Goal: Task Accomplishment & Management: Manage account settings

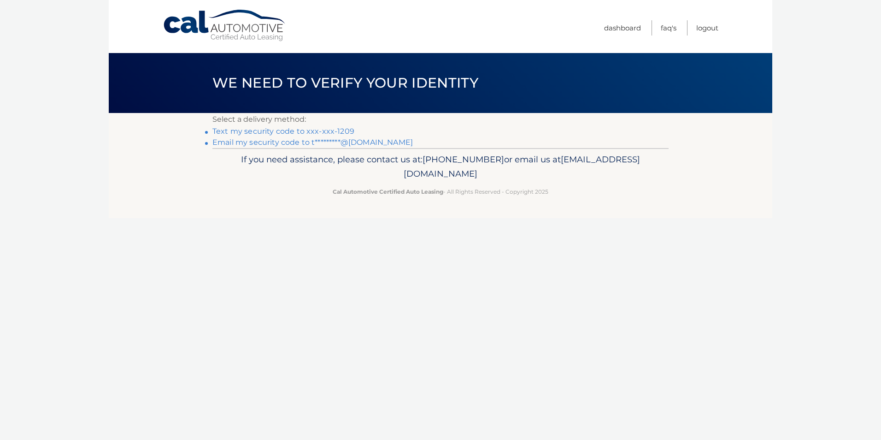
click at [350, 141] on link "Email my security code to t*********@aol.com" at bounding box center [312, 142] width 200 height 9
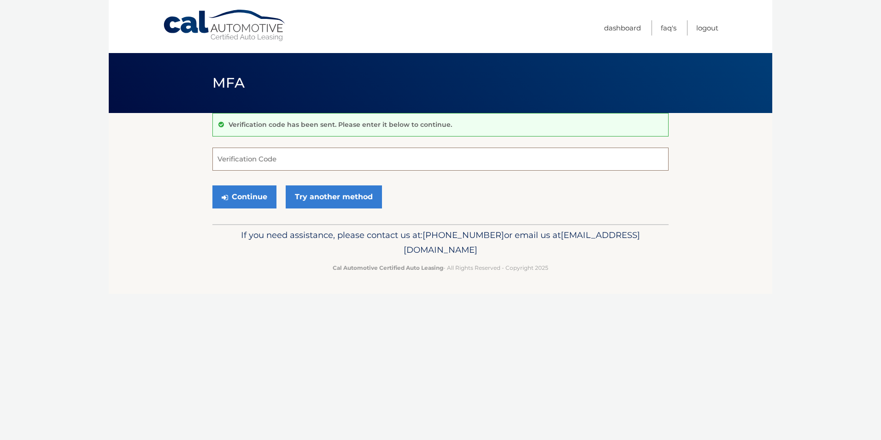
click at [295, 157] on input "Verification Code" at bounding box center [440, 158] width 456 height 23
paste input "709618"
type input "709618"
click at [243, 199] on button "Continue" at bounding box center [244, 196] width 64 height 23
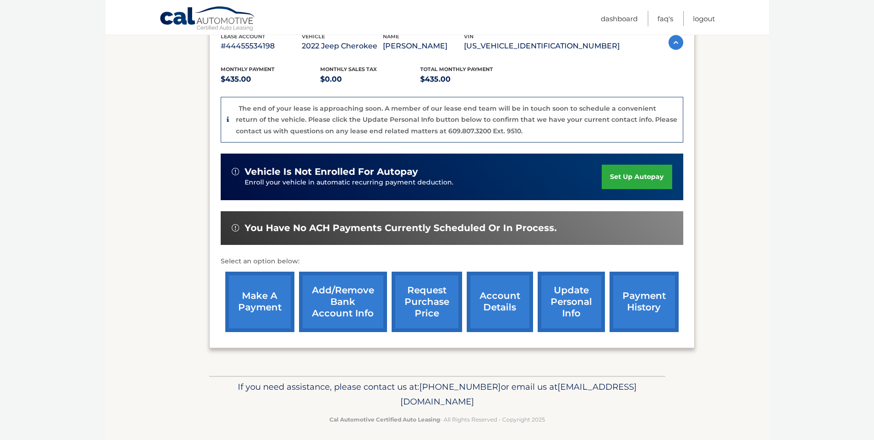
scroll to position [176, 0]
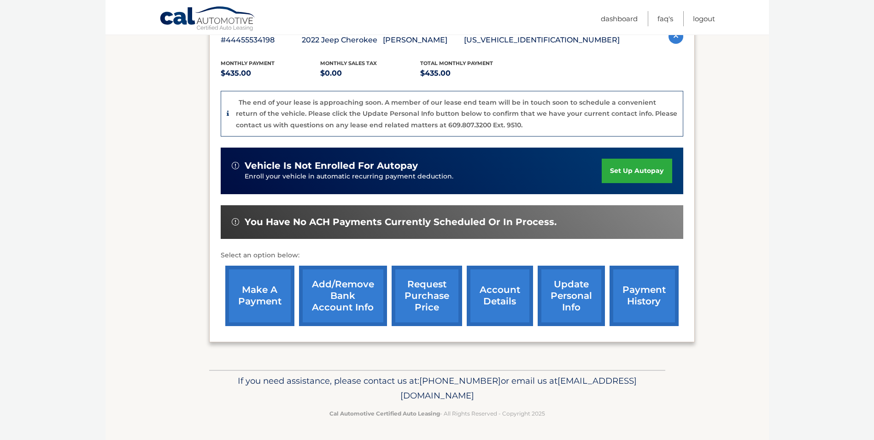
click at [267, 299] on link "make a payment" at bounding box center [259, 295] width 69 height 60
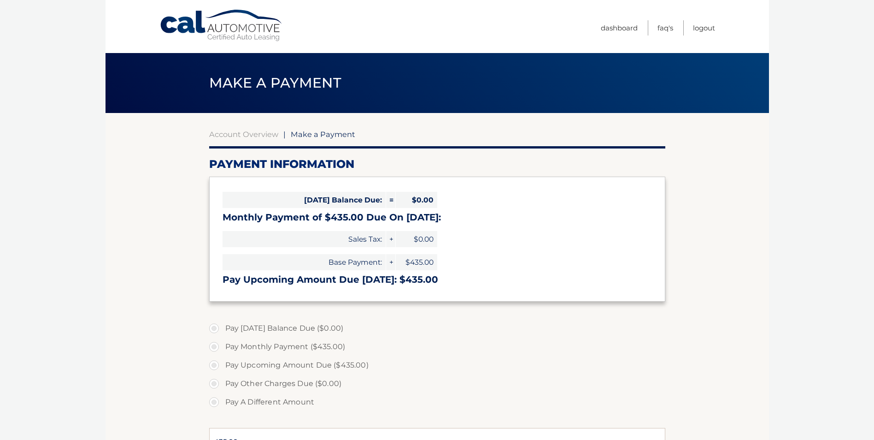
select select "M2ZmNTUyZjAtMWZhMS00NDUzLWJjM2ItZjVmZDA4MmQ3YmJk"
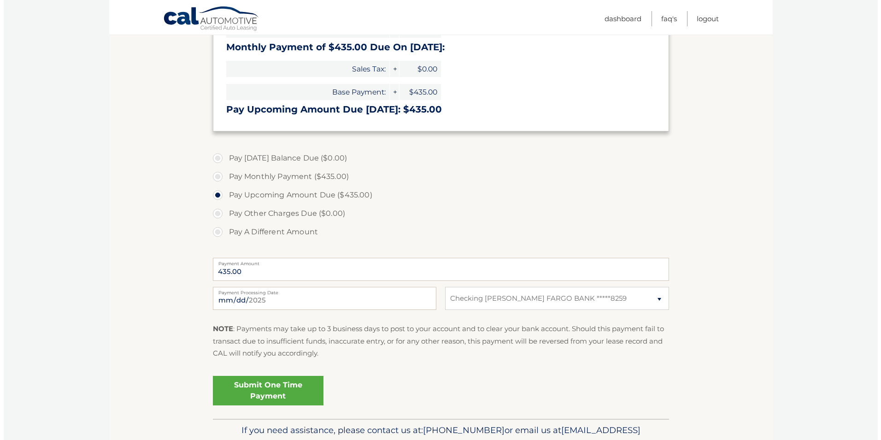
scroll to position [184, 0]
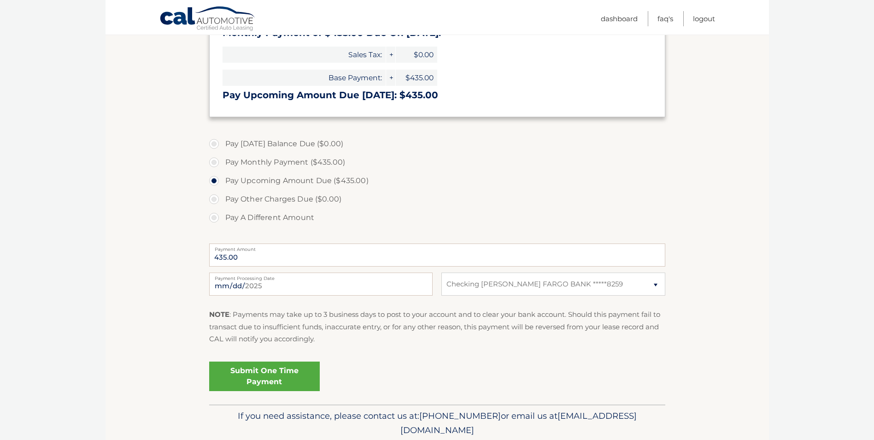
click at [273, 374] on link "Submit One Time Payment" at bounding box center [264, 375] width 111 height 29
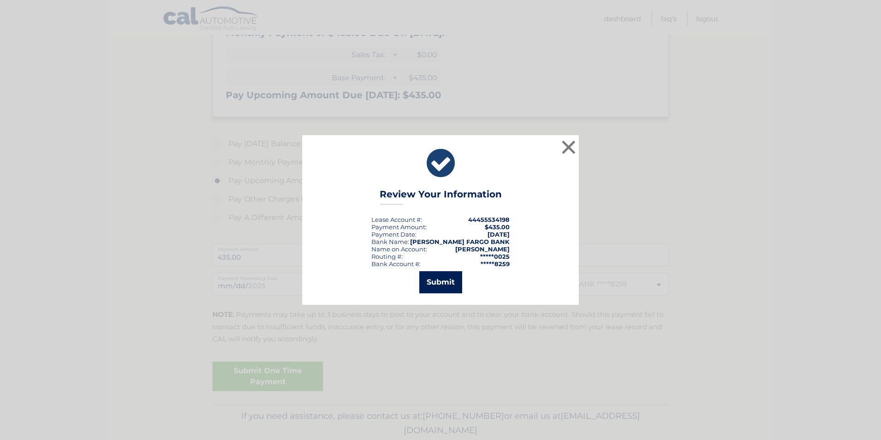
click at [432, 281] on button "Submit" at bounding box center [440, 282] width 43 height 22
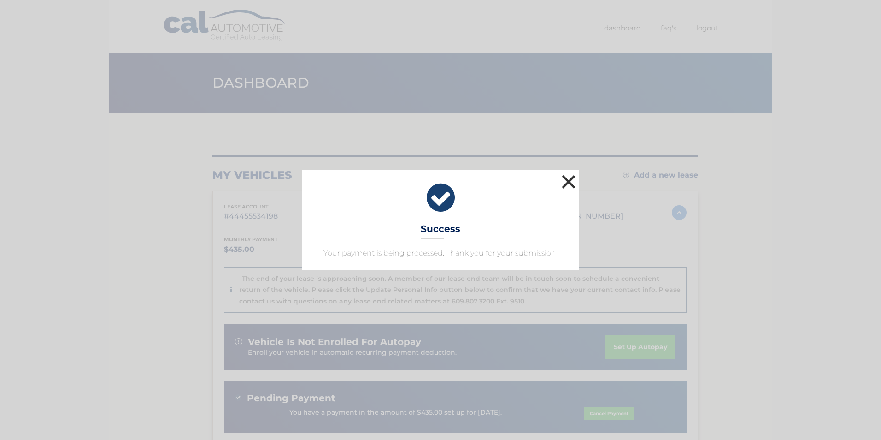
click at [575, 180] on button "×" at bounding box center [568, 181] width 18 height 18
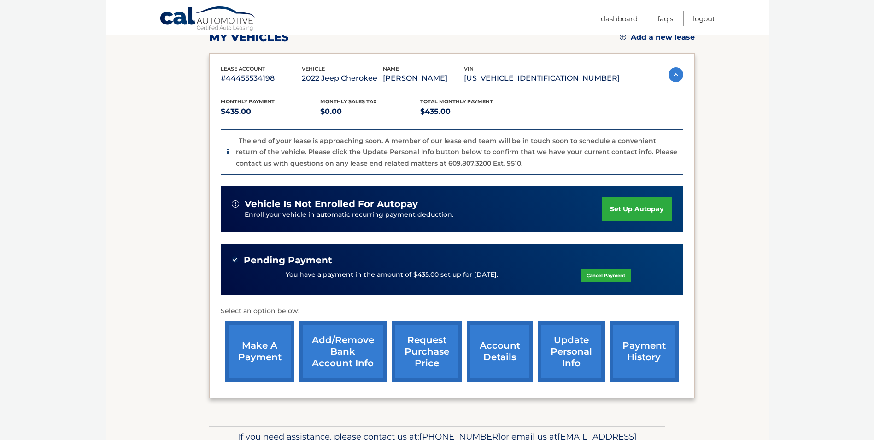
scroll to position [138, 0]
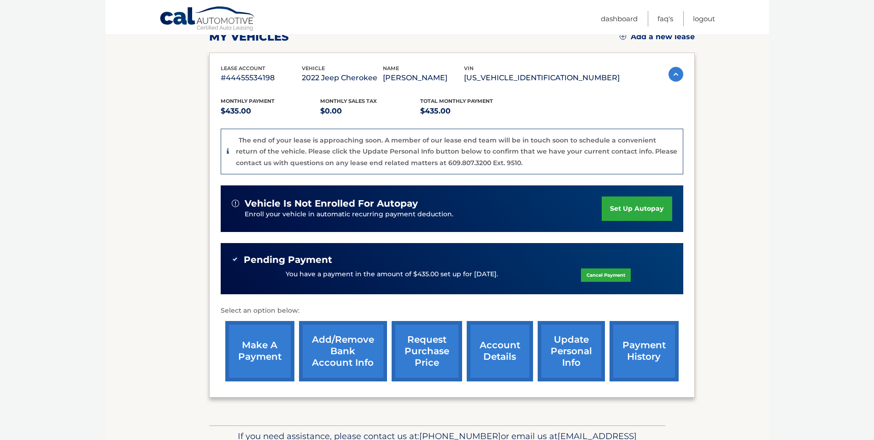
click at [498, 344] on link "account details" at bounding box center [500, 351] width 66 height 60
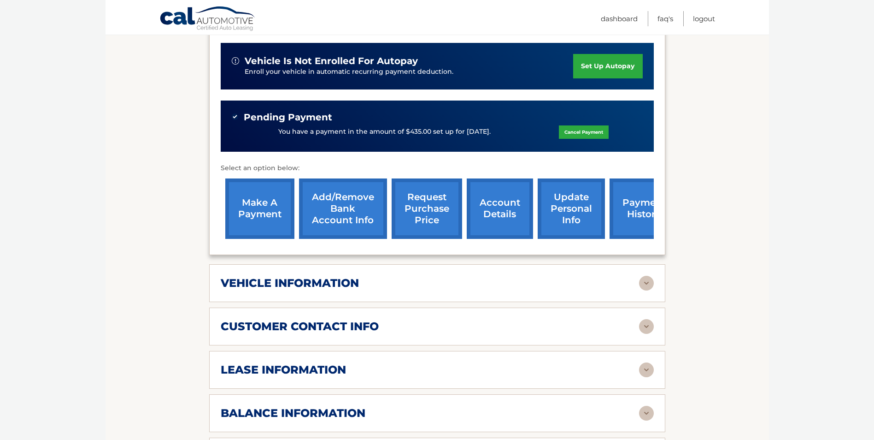
scroll to position [276, 0]
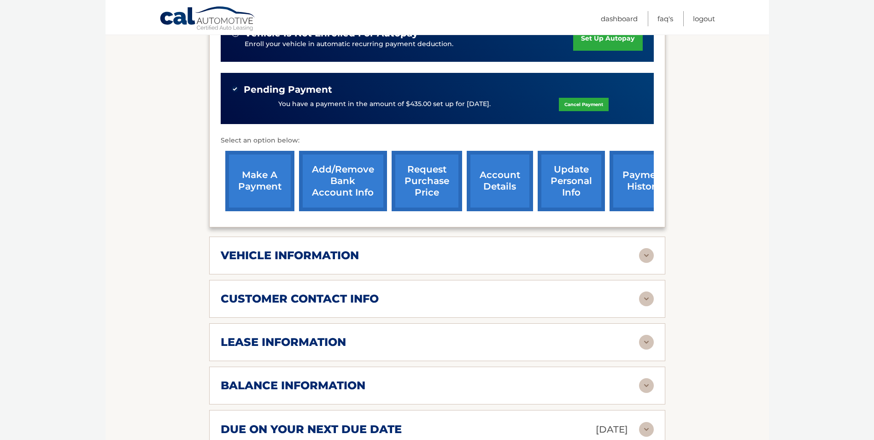
click at [454, 248] on div "vehicle information" at bounding box center [430, 255] width 418 height 14
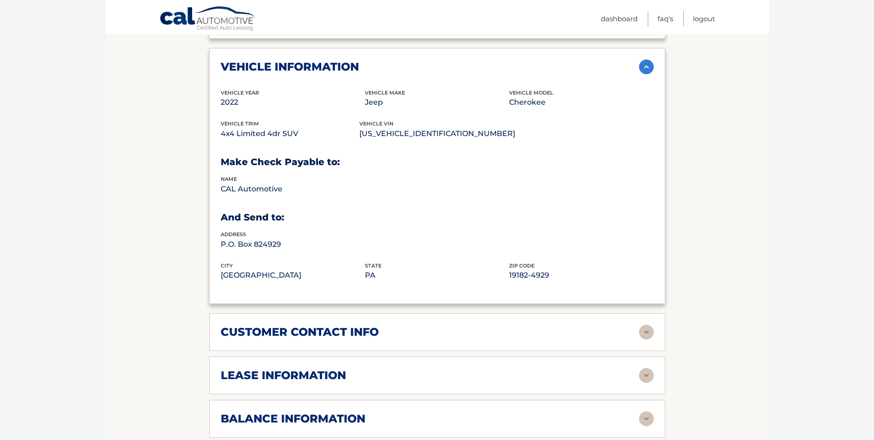
scroll to position [507, 0]
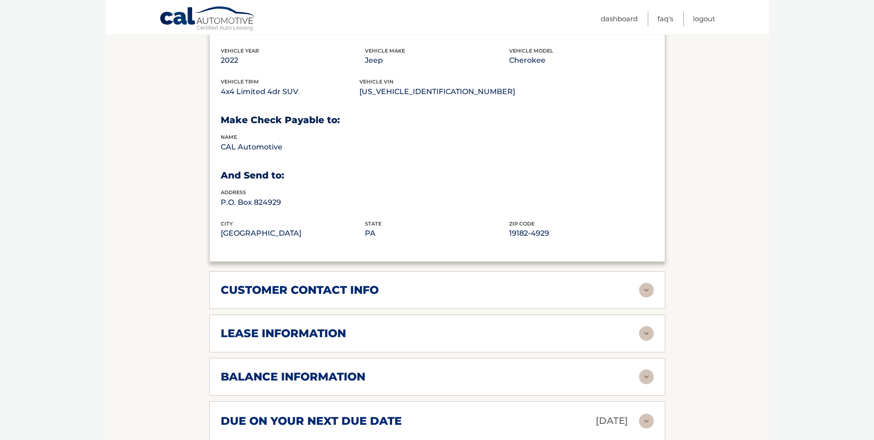
click at [459, 284] on div "customer contact info" at bounding box center [430, 290] width 418 height 14
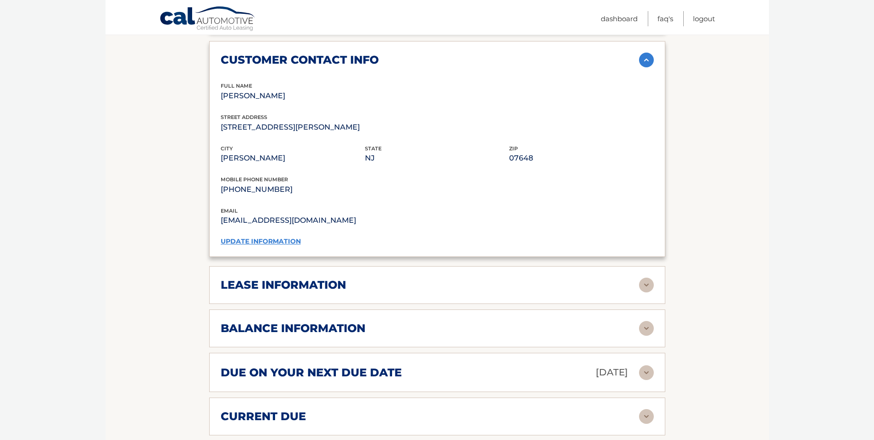
scroll to position [737, 0]
click at [458, 280] on div "lease information Contract Start Date Oct 02, 2022 Term 39 Maturity Date Jan 02…" at bounding box center [437, 284] width 456 height 38
click at [335, 277] on h2 "lease information" at bounding box center [283, 284] width 125 height 14
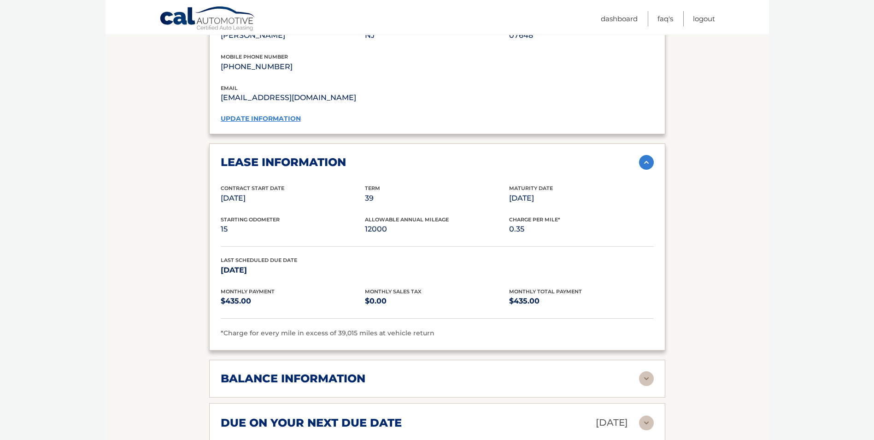
scroll to position [875, 0]
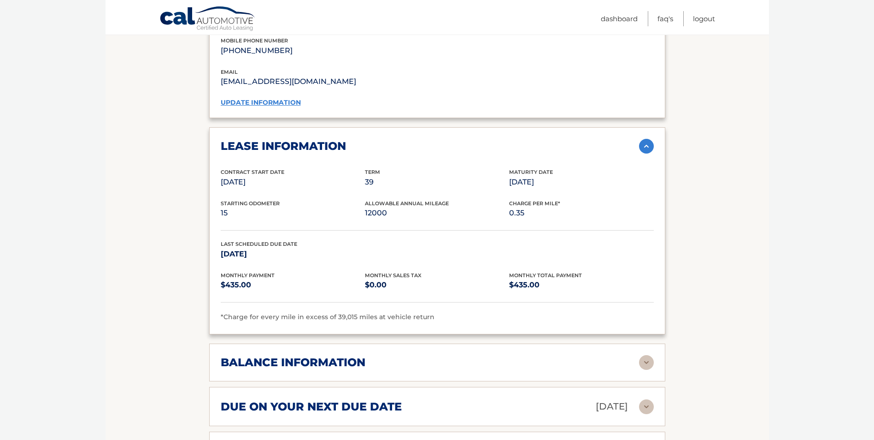
click at [446, 366] on div "balance information Payments Received 36 Payments Remaining 3 Next Payment will…" at bounding box center [437, 362] width 456 height 38
click at [405, 355] on div "balance information" at bounding box center [430, 362] width 418 height 14
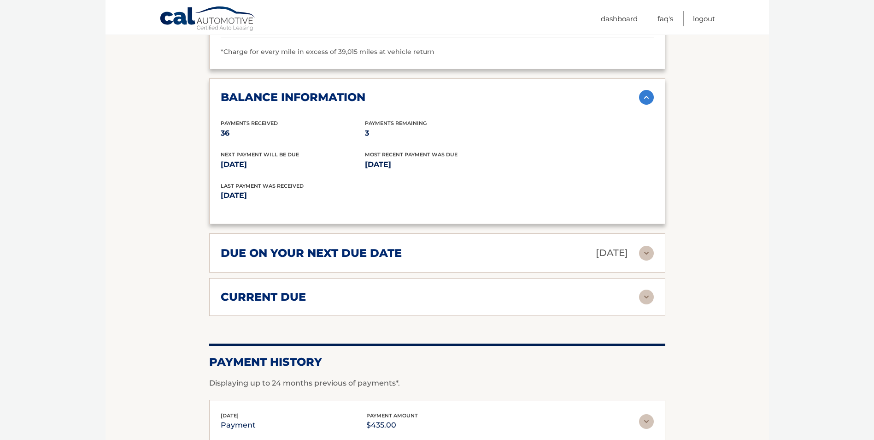
scroll to position [1152, 0]
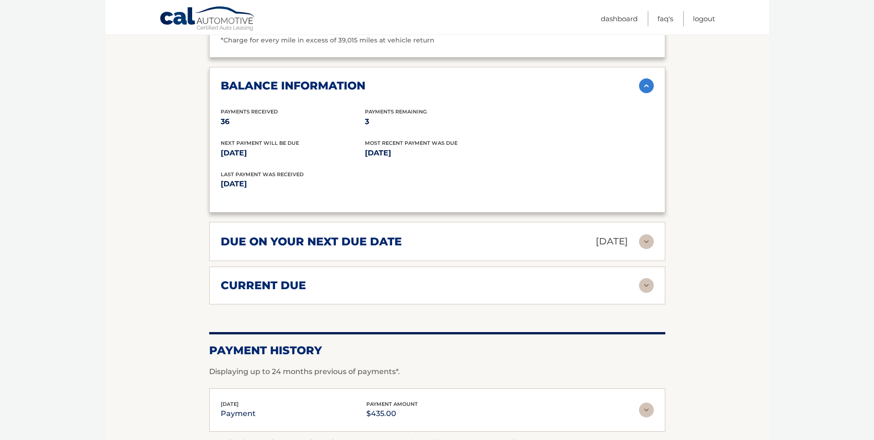
click at [440, 233] on div "due on your next due date Oct 02, 2025" at bounding box center [430, 241] width 418 height 16
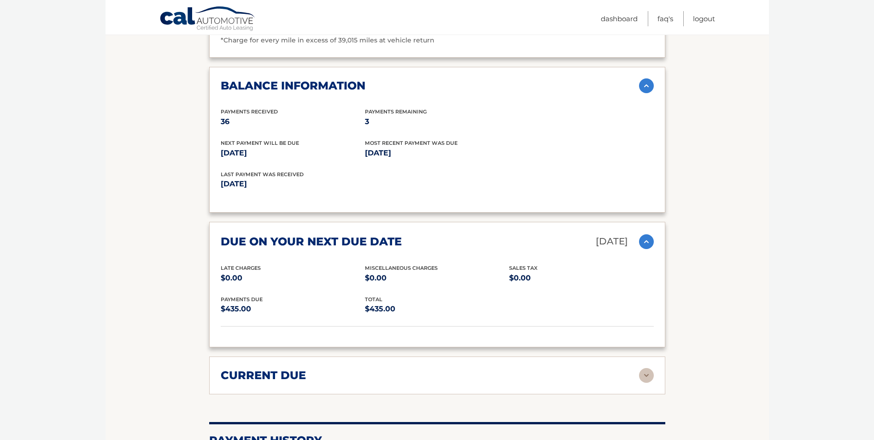
click at [446, 233] on div "due on your next due date Oct 02, 2025" at bounding box center [430, 241] width 418 height 16
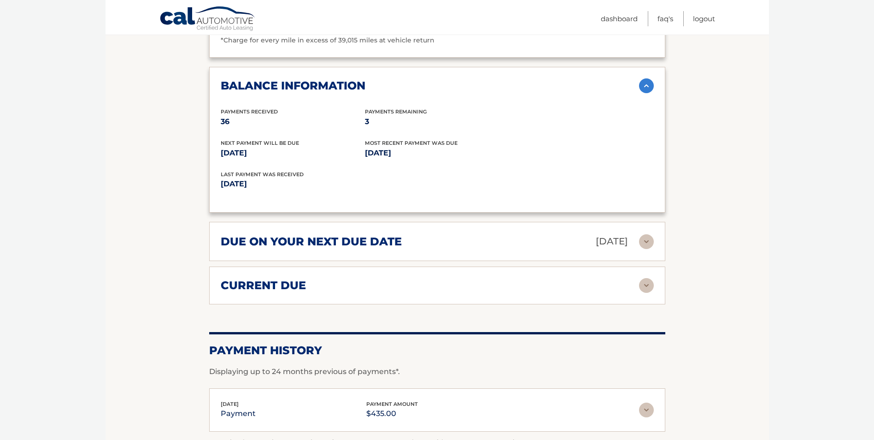
click at [439, 279] on div "current due" at bounding box center [430, 285] width 418 height 14
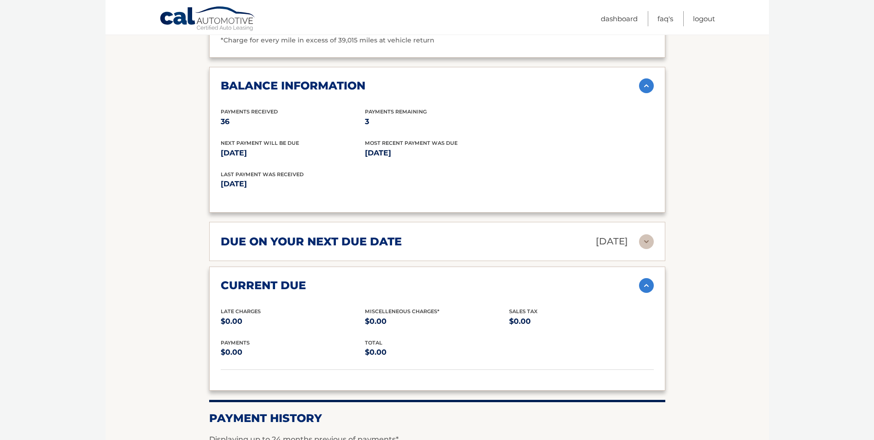
click at [439, 279] on div "current due" at bounding box center [430, 285] width 418 height 14
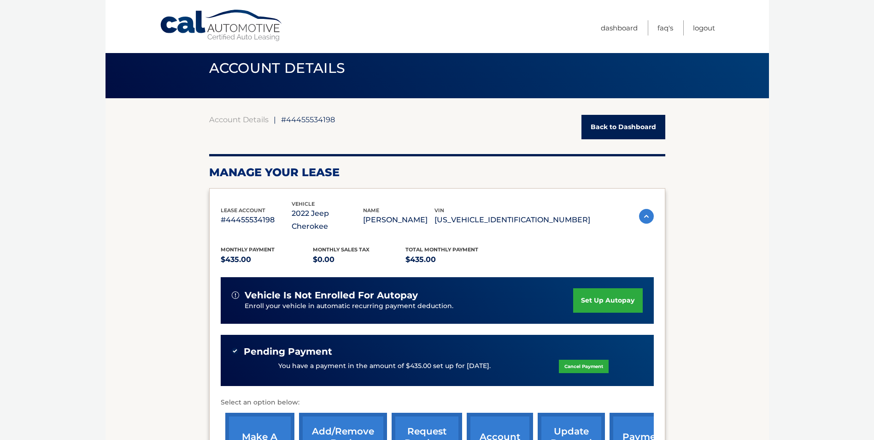
scroll to position [0, 0]
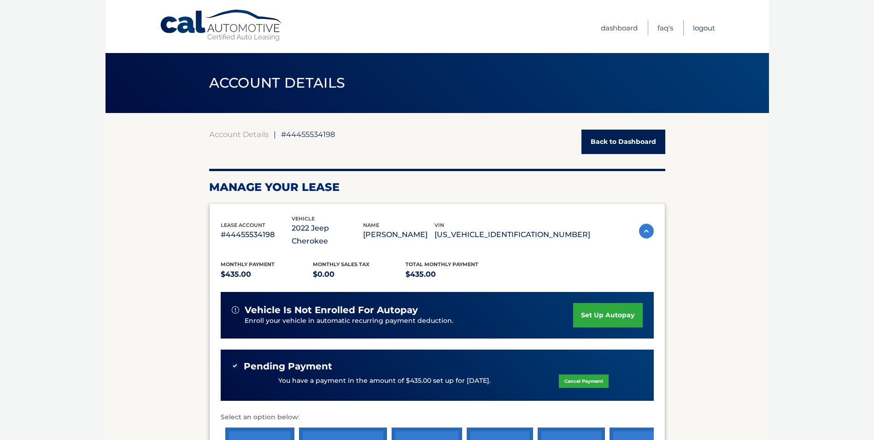
click at [700, 29] on link "Logout" at bounding box center [704, 27] width 22 height 15
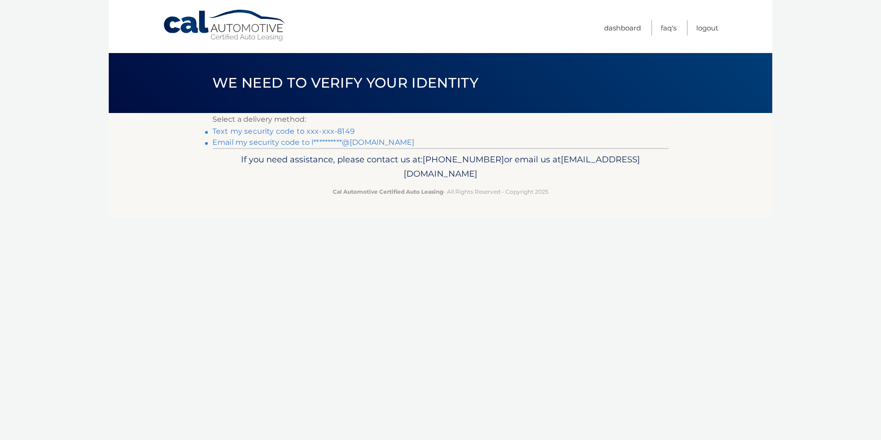
click at [372, 146] on link "**********" at bounding box center [313, 142] width 202 height 9
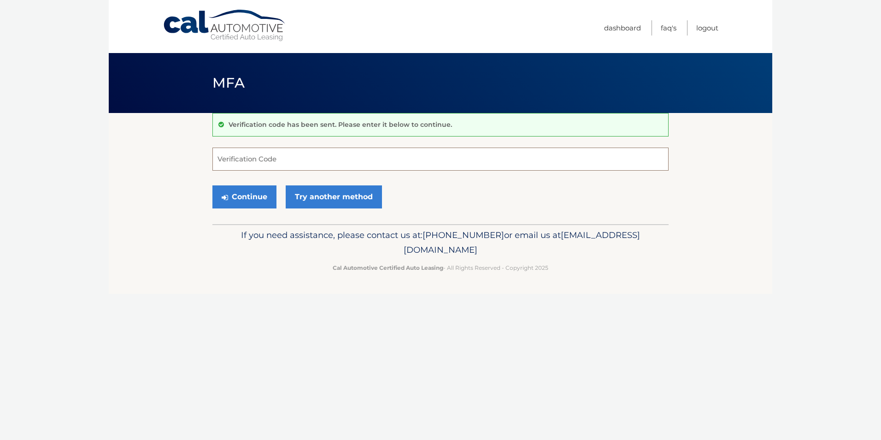
click at [285, 159] on input "Verification Code" at bounding box center [440, 158] width 456 height 23
paste input "094886"
type input "094886"
click at [240, 198] on button "Continue" at bounding box center [244, 196] width 64 height 23
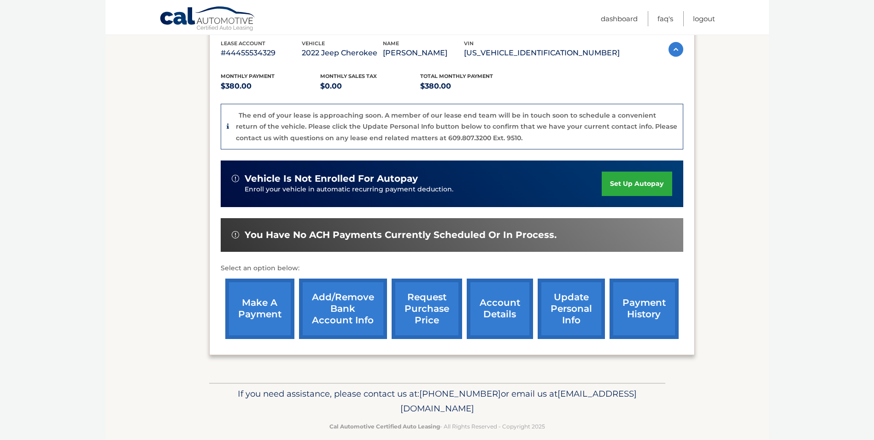
scroll to position [176, 0]
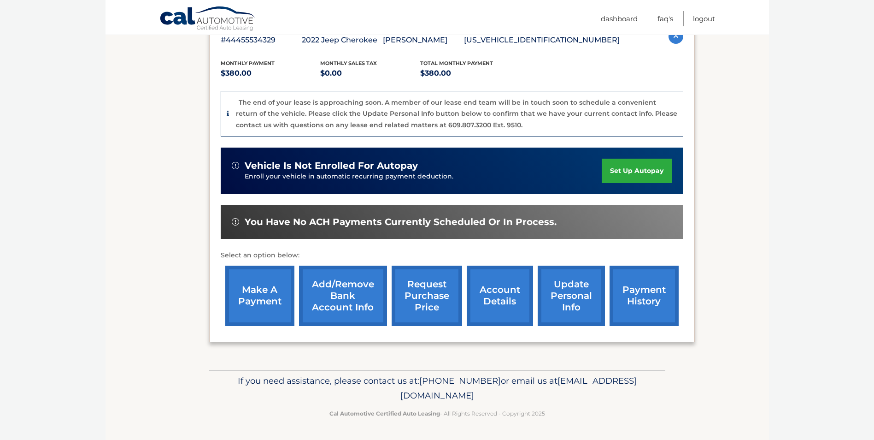
click at [507, 308] on link "account details" at bounding box center [500, 295] width 66 height 60
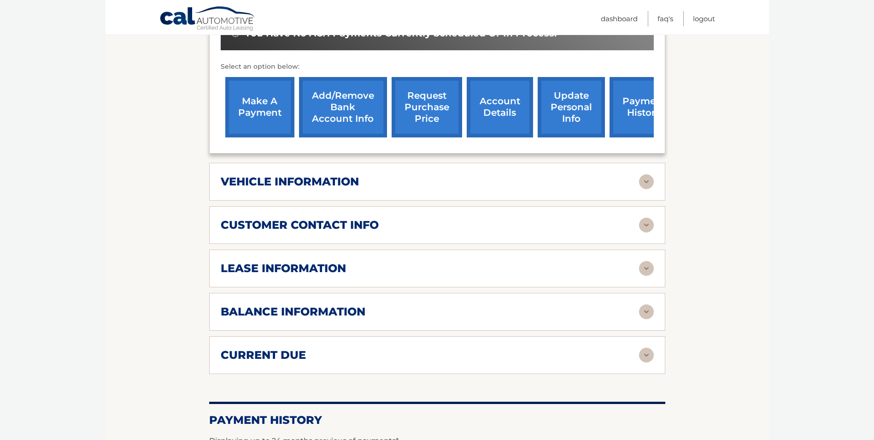
scroll to position [369, 0]
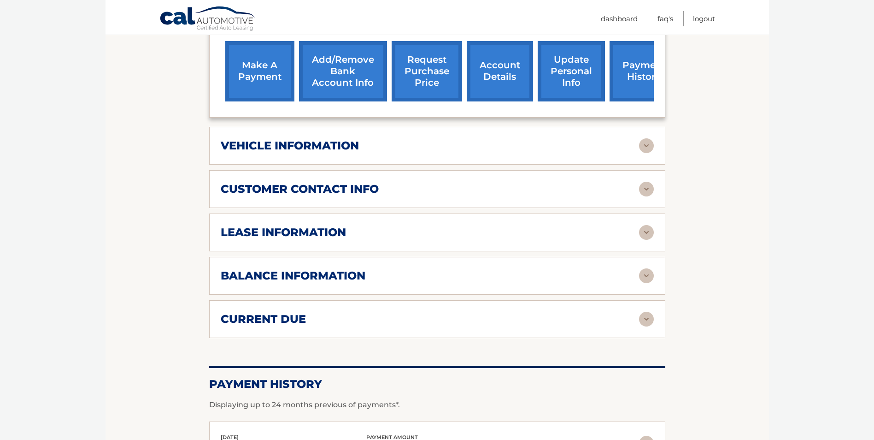
click at [334, 269] on h2 "balance information" at bounding box center [293, 276] width 145 height 14
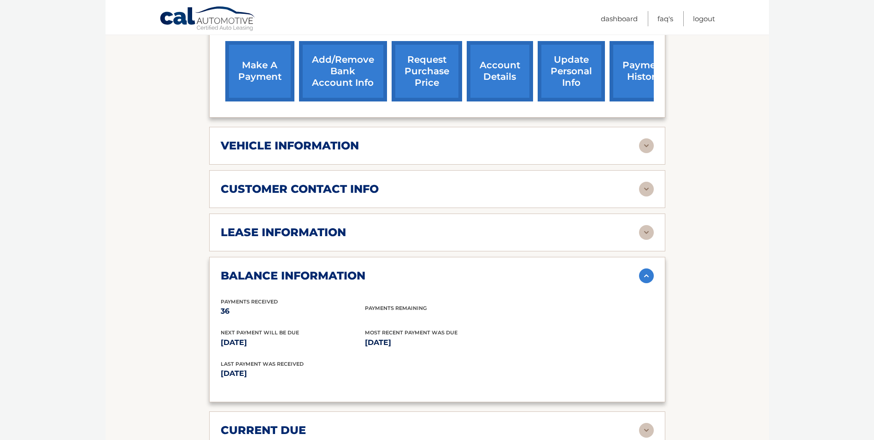
click at [334, 269] on h2 "balance information" at bounding box center [293, 276] width 145 height 14
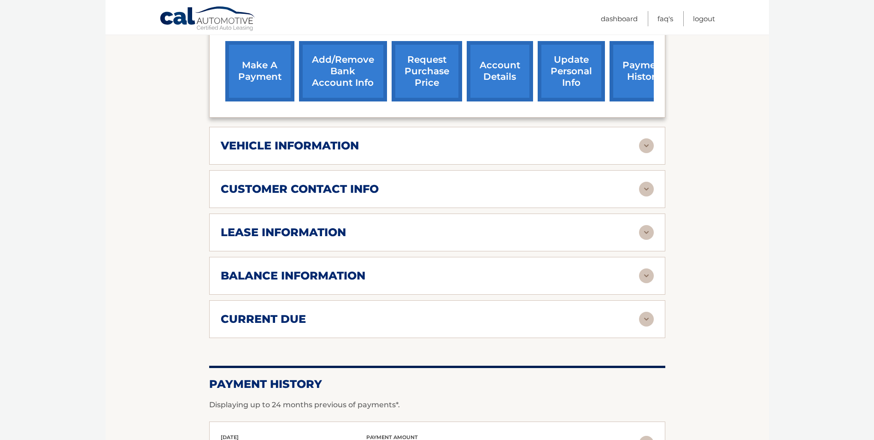
click at [312, 225] on h2 "lease information" at bounding box center [283, 232] width 125 height 14
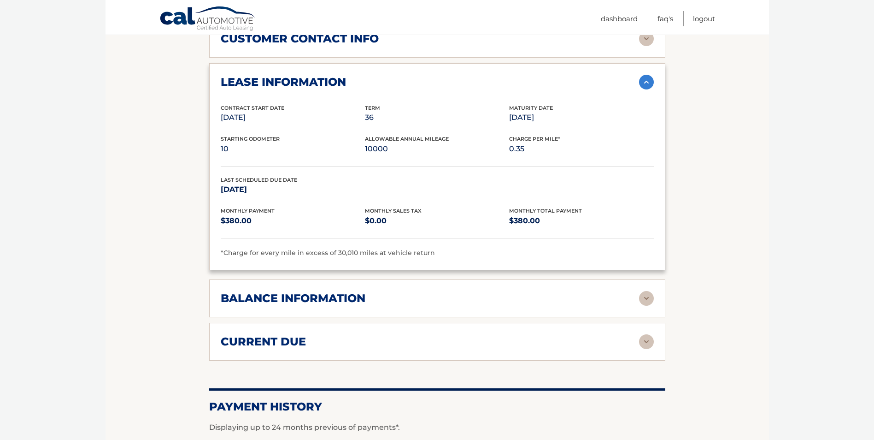
scroll to position [553, 0]
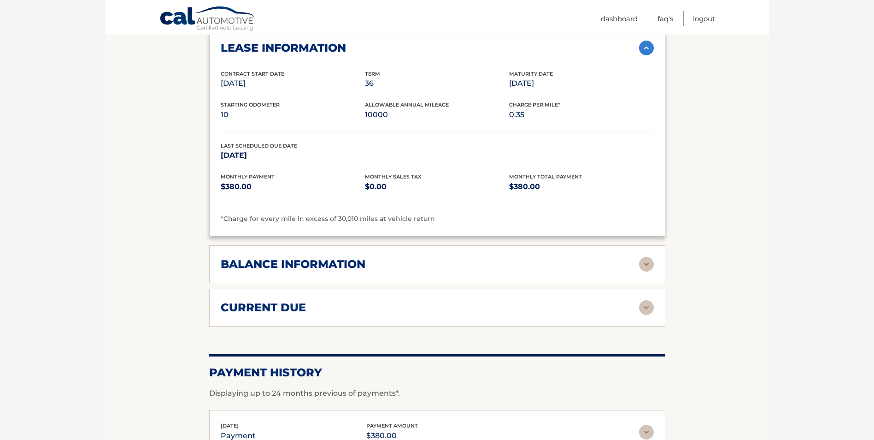
click at [317, 300] on div "current due" at bounding box center [430, 307] width 418 height 14
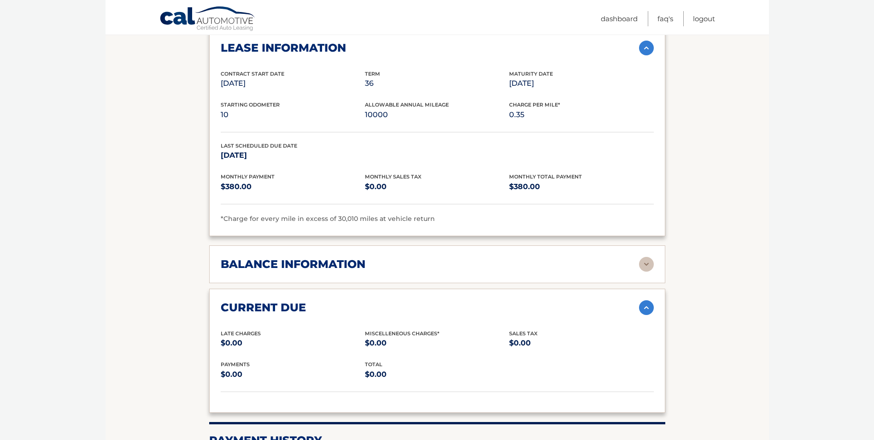
click at [317, 300] on div "current due" at bounding box center [430, 307] width 418 height 14
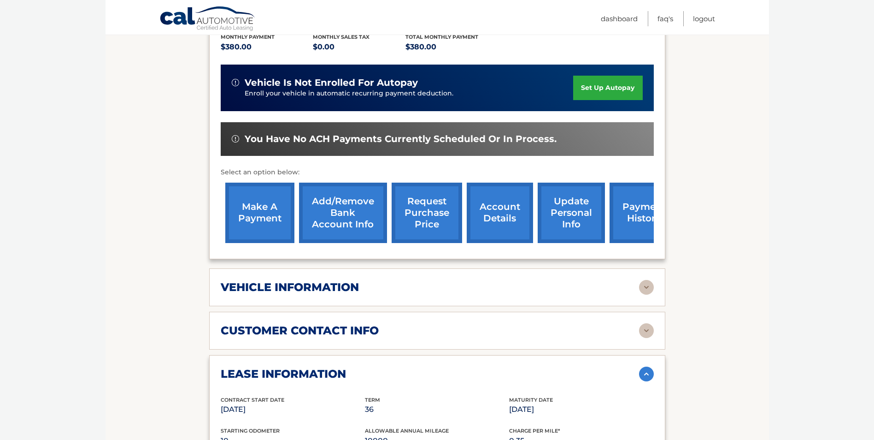
scroll to position [230, 0]
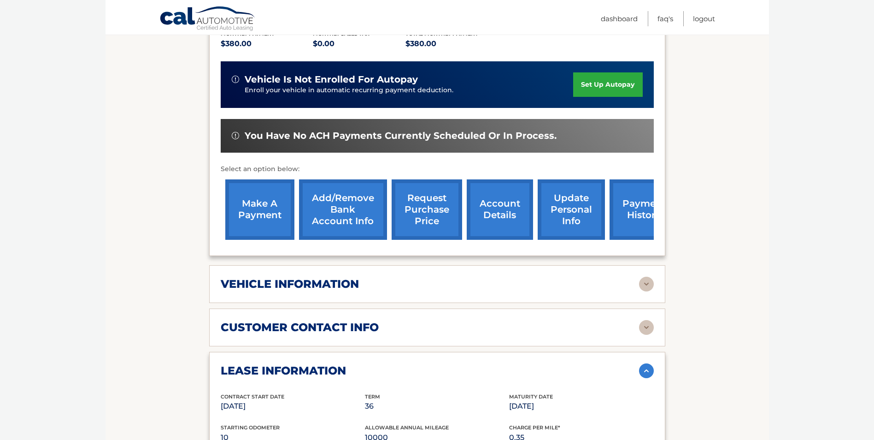
click at [330, 277] on h2 "vehicle information" at bounding box center [290, 284] width 138 height 14
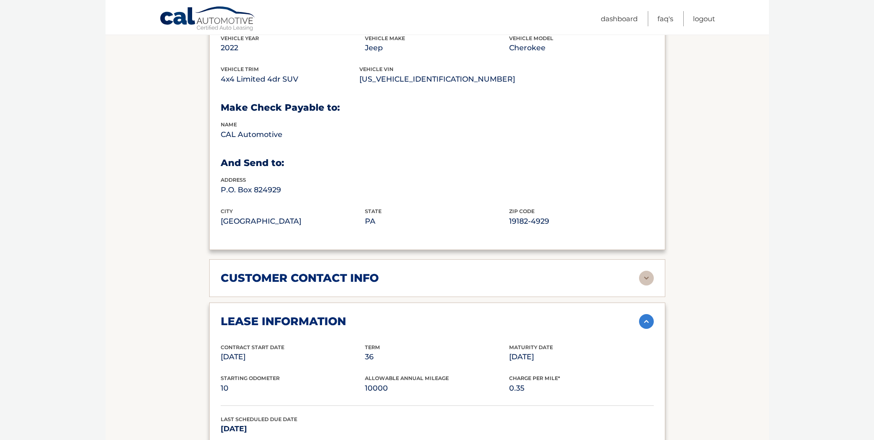
scroll to position [507, 0]
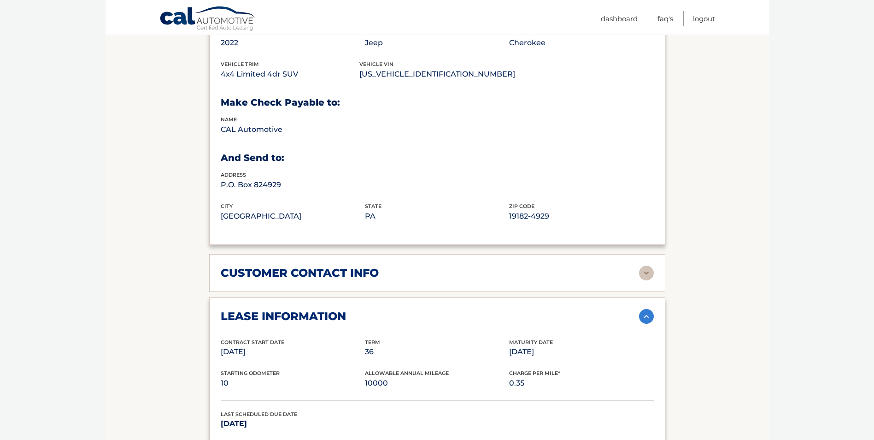
click at [330, 275] on div "customer contact info full name KAREN THOMSEN street address 455 LIVINGSTON ST …" at bounding box center [437, 273] width 456 height 38
click at [327, 266] on h2 "customer contact info" at bounding box center [300, 273] width 158 height 14
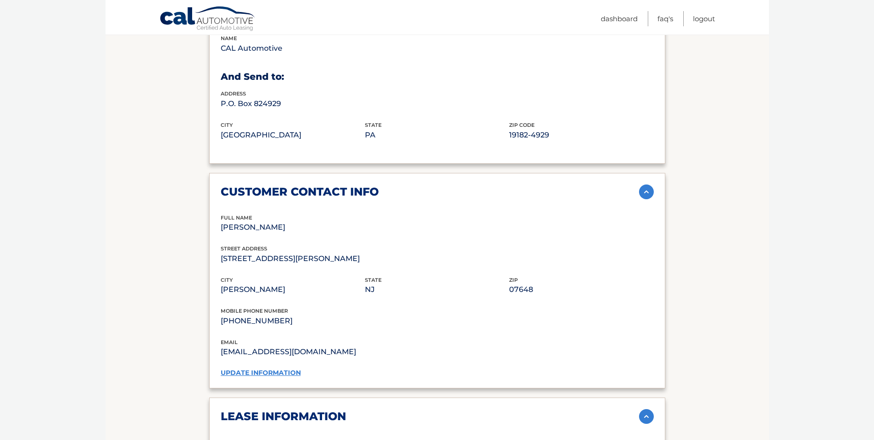
scroll to position [599, 0]
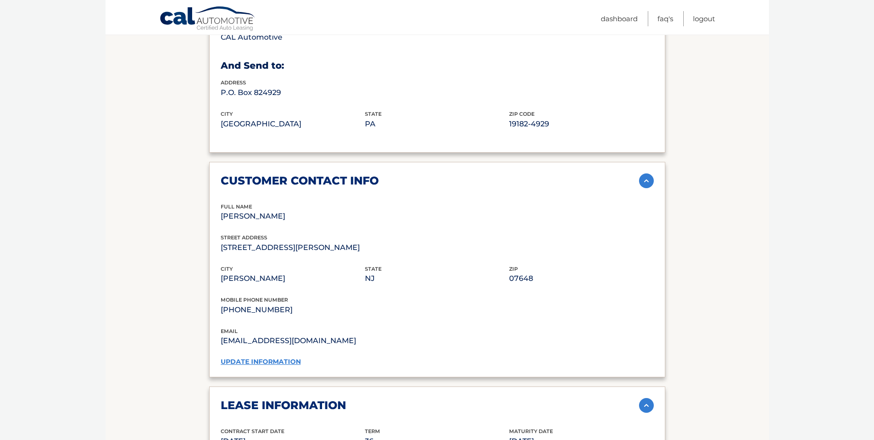
click at [284, 357] on link "update information" at bounding box center [261, 361] width 80 height 8
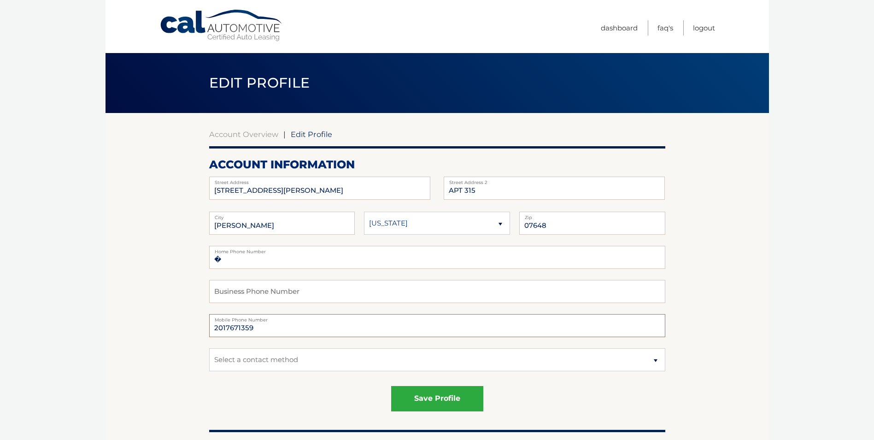
drag, startPoint x: 266, startPoint y: 328, endPoint x: 204, endPoint y: 333, distance: 62.4
type input "2013128149"
click at [279, 362] on select "Select a contact method Mobile Home" at bounding box center [437, 359] width 456 height 23
select select "3"
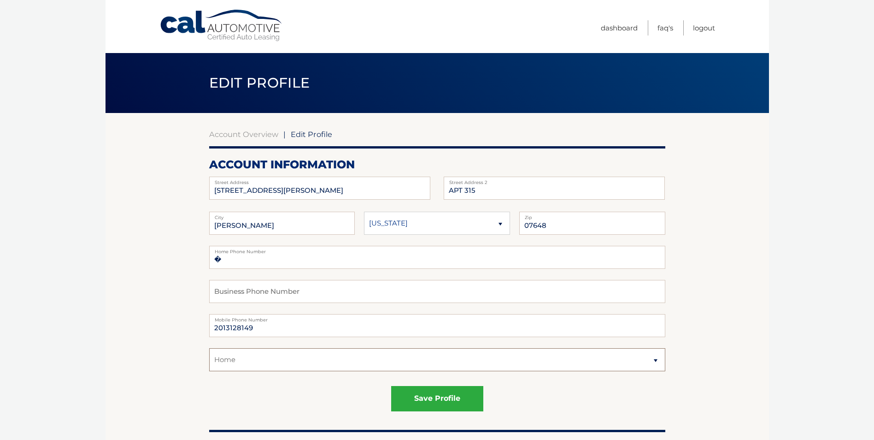
click at [209, 348] on select "Select a contact method Mobile Home" at bounding box center [437, 359] width 456 height 23
click at [261, 259] on input "�" at bounding box center [437, 257] width 456 height 23
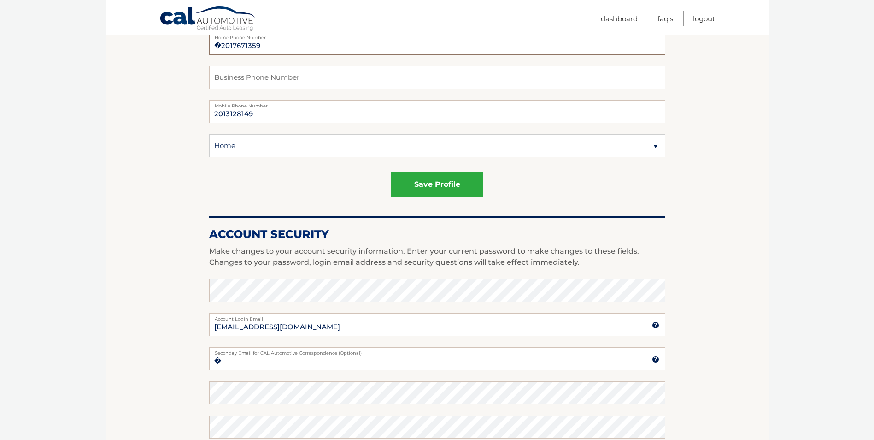
scroll to position [230, 0]
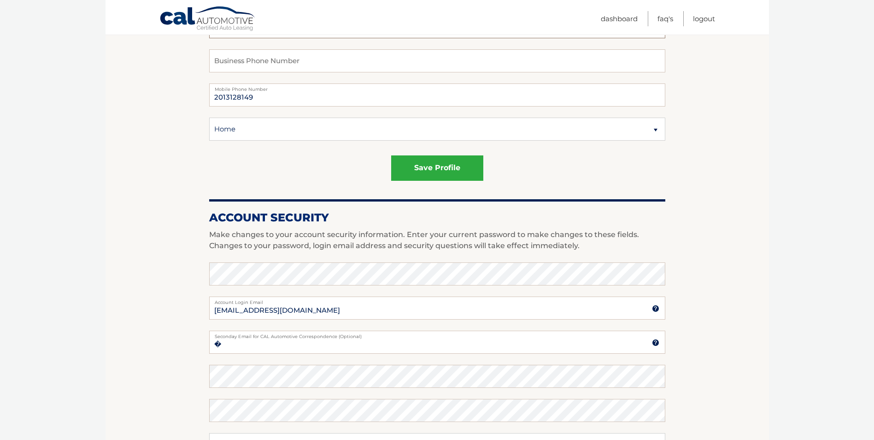
type input "�2017671359"
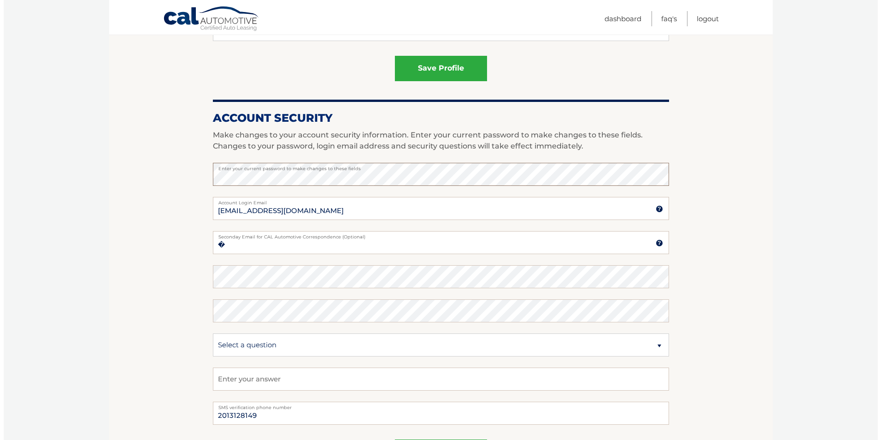
scroll to position [276, 0]
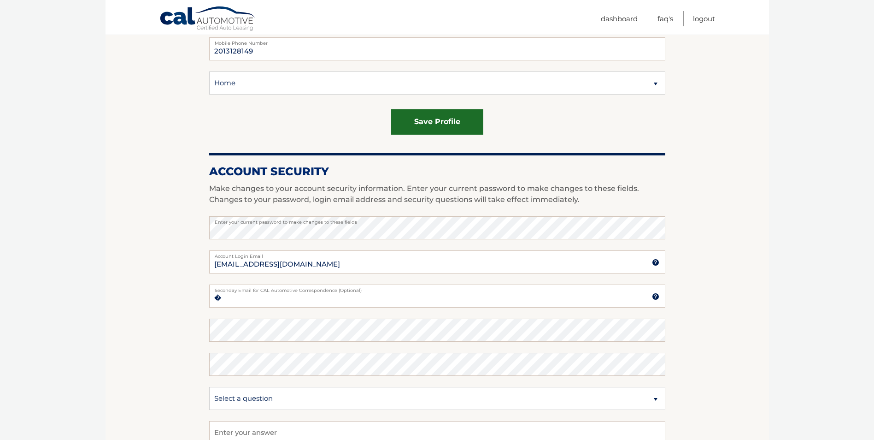
click at [432, 118] on button "save profile" at bounding box center [437, 121] width 92 height 25
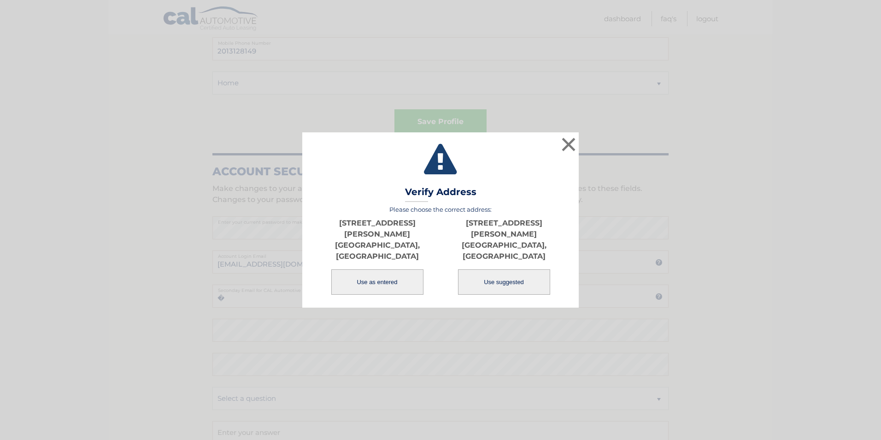
click at [377, 274] on button "Use as entered" at bounding box center [377, 281] width 92 height 25
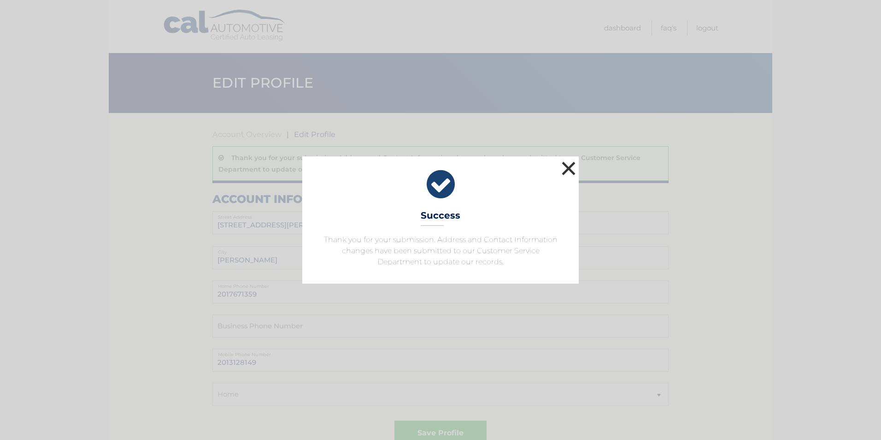
click at [569, 165] on button "×" at bounding box center [568, 168] width 18 height 18
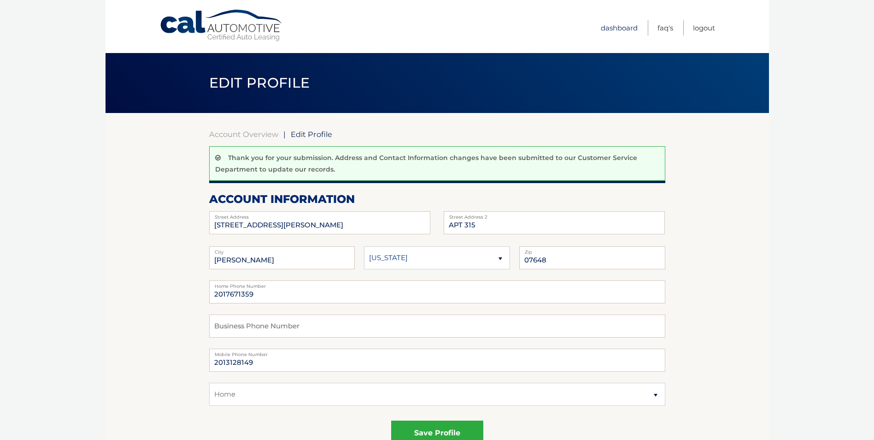
click at [620, 29] on link "Dashboard" at bounding box center [619, 27] width 37 height 15
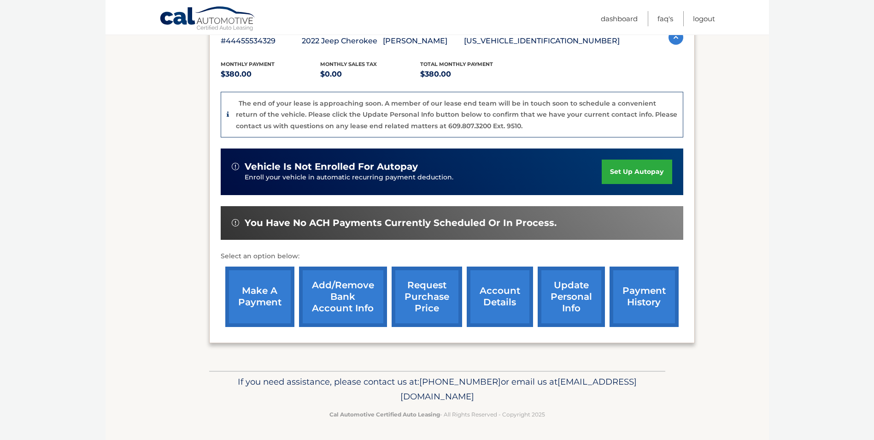
scroll to position [176, 0]
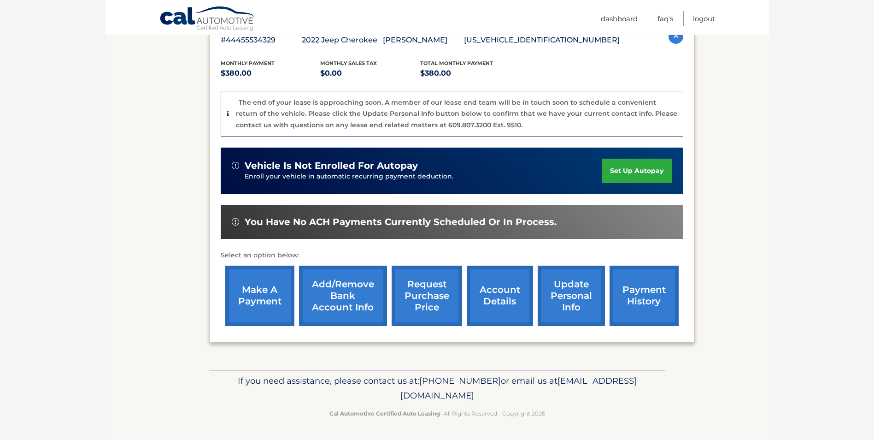
click at [572, 297] on link "update personal info" at bounding box center [571, 295] width 67 height 60
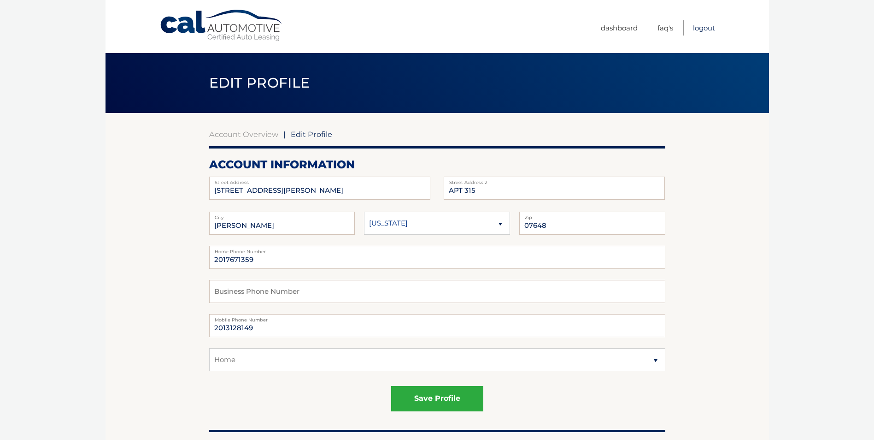
click at [706, 27] on link "Logout" at bounding box center [704, 27] width 22 height 15
